Goal: Check status: Check status

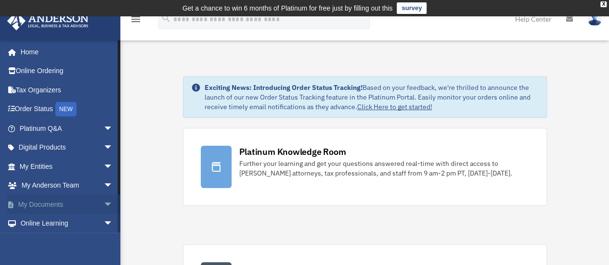
click at [50, 202] on link "My Documents arrow_drop_down" at bounding box center [67, 204] width 121 height 19
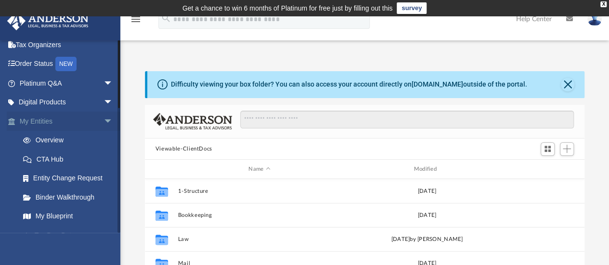
scroll to position [96, 0]
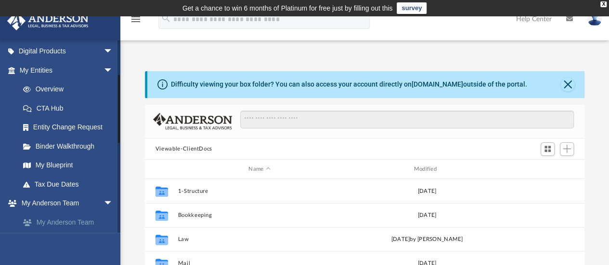
click at [55, 219] on link "My Anderson Team" at bounding box center [70, 222] width 114 height 19
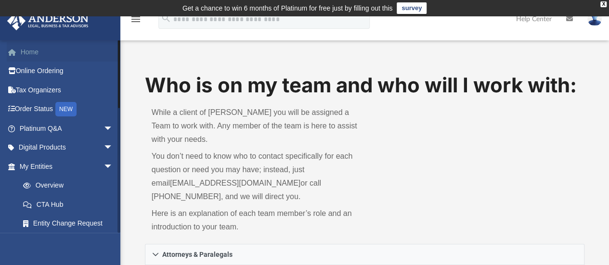
click at [22, 50] on link "Home" at bounding box center [67, 51] width 121 height 19
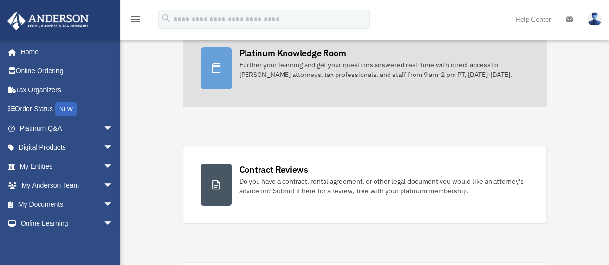
scroll to position [144, 0]
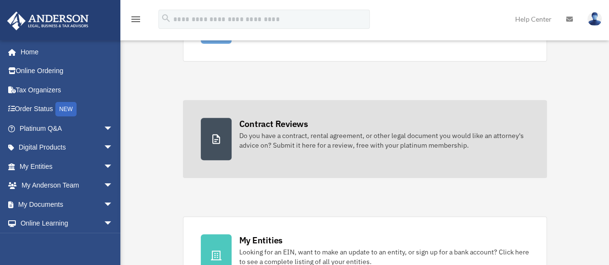
click at [219, 136] on icon at bounding box center [216, 139] width 8 height 10
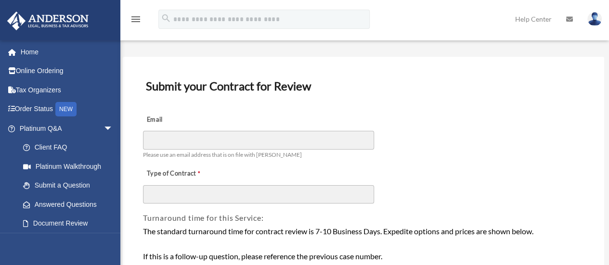
scroll to position [48, 0]
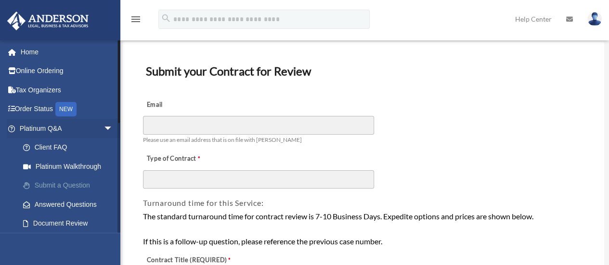
click at [62, 182] on link "Submit a Question" at bounding box center [70, 185] width 114 height 19
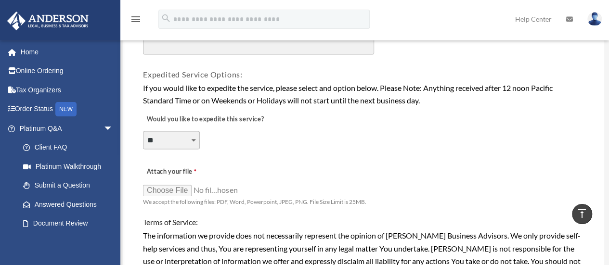
scroll to position [723, 0]
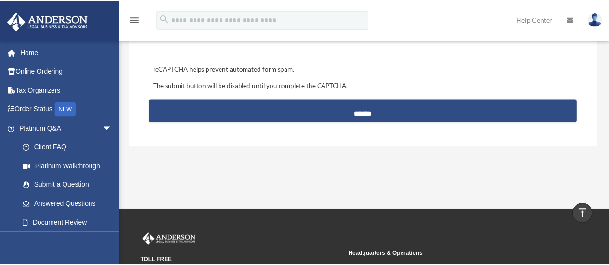
scroll to position [497, 0]
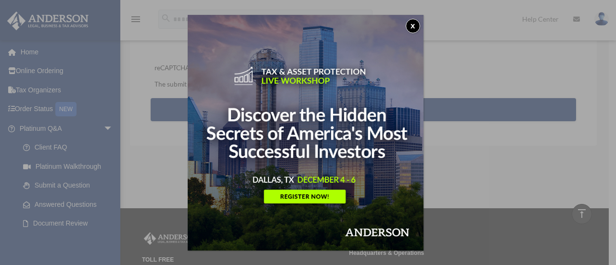
click at [416, 27] on button "x" at bounding box center [413, 26] width 14 height 14
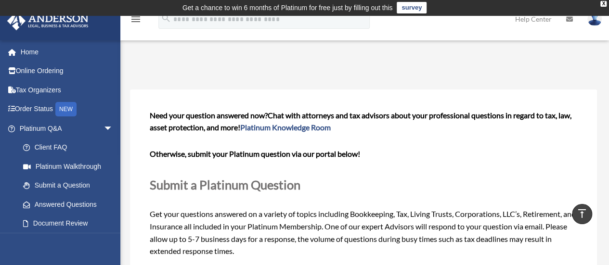
scroll to position [0, 0]
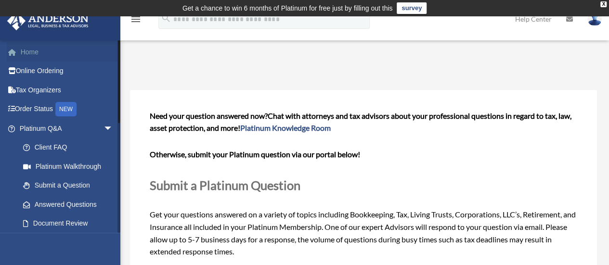
click at [31, 50] on link "Home" at bounding box center [67, 51] width 121 height 19
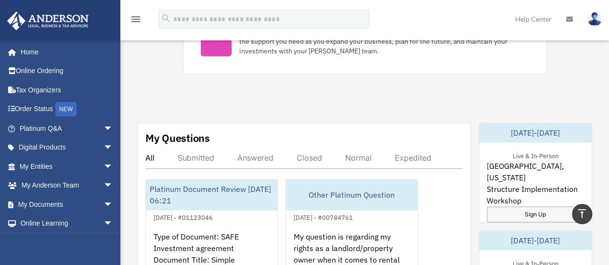
scroll to position [529, 0]
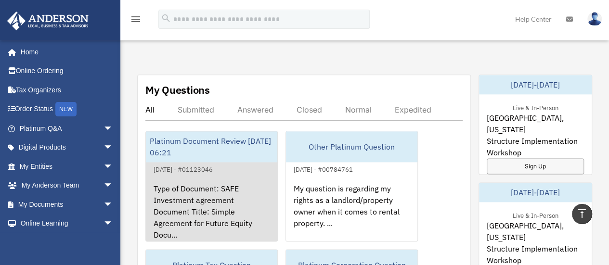
click at [187, 167] on div "September 25, 2025 - #01123046" at bounding box center [183, 169] width 75 height 10
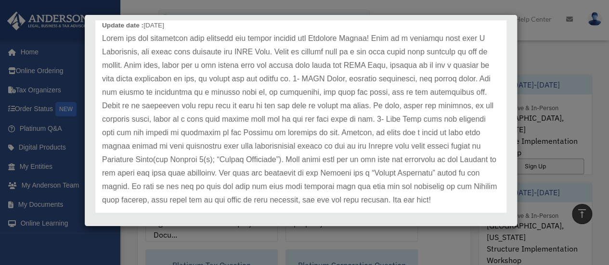
scroll to position [0, 0]
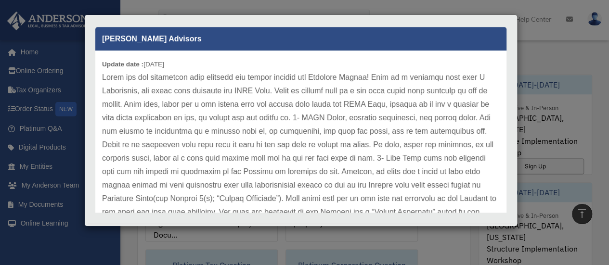
click at [314, 29] on div "Anderson Advisors Update date : 10-06-2025" at bounding box center [300, 116] width 425 height 192
click at [579, 53] on div "Case Detail × Platinum Document Review 09/25/2025 06:21 Case Number 01123046 Cr…" at bounding box center [304, 132] width 609 height 265
